Goal: Information Seeking & Learning: Find specific fact

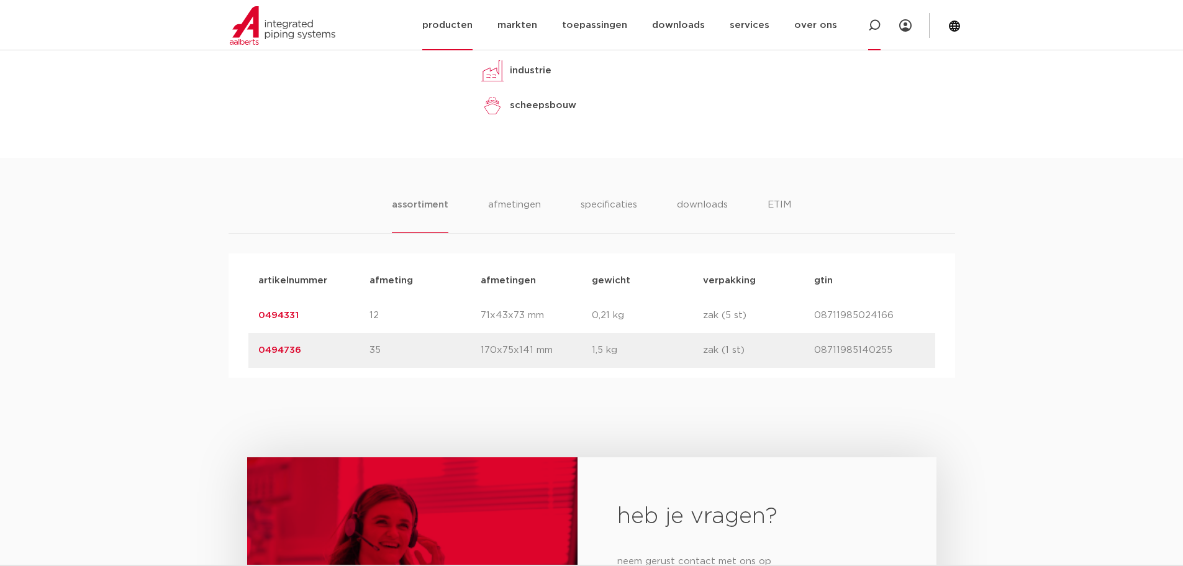
click at [881, 25] on div at bounding box center [875, 25] width 50 height 50
type input "TW0037100"
click button "Zoeken" at bounding box center [0, 0] width 0 height 0
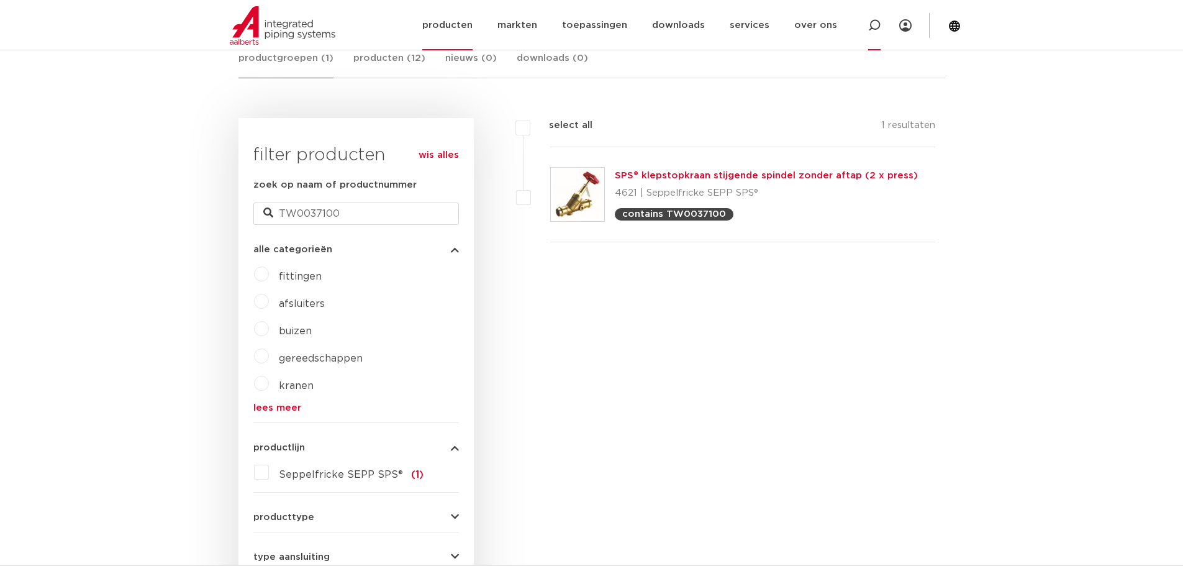
click at [875, 27] on icon at bounding box center [874, 25] width 12 height 12
type input "TW0022232"
click button "Zoeken" at bounding box center [0, 0] width 0 height 0
